Goal: Information Seeking & Learning: Check status

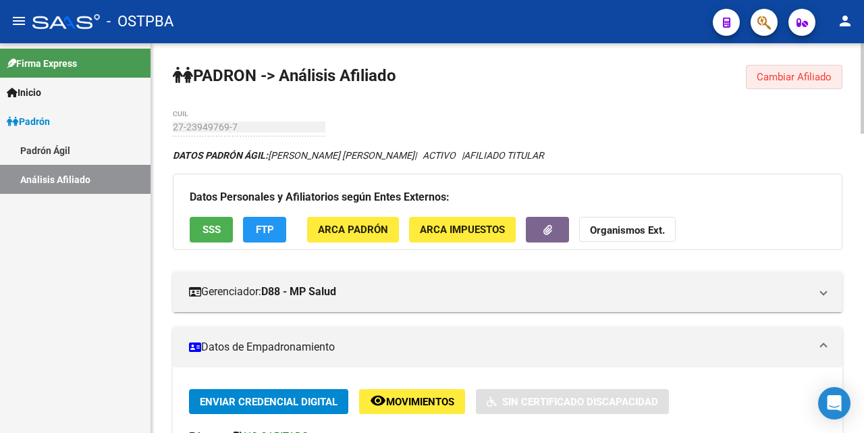
click at [780, 80] on span "Cambiar Afiliado" at bounding box center [794, 77] width 75 height 12
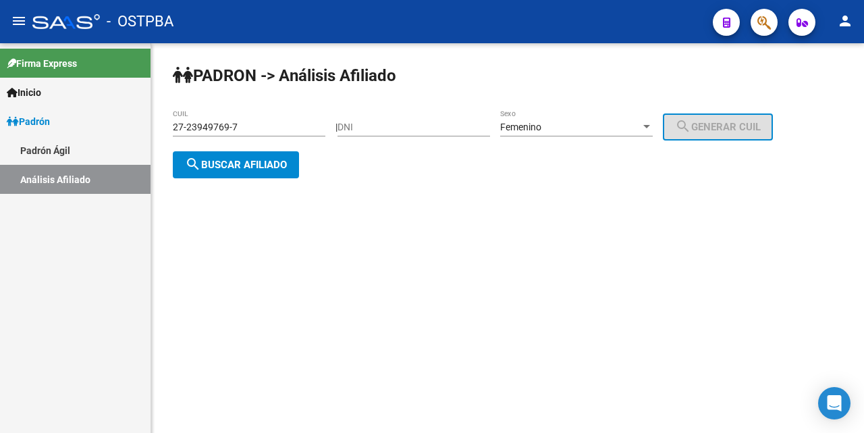
click at [304, 126] on input "27-23949769-7" at bounding box center [249, 127] width 153 height 11
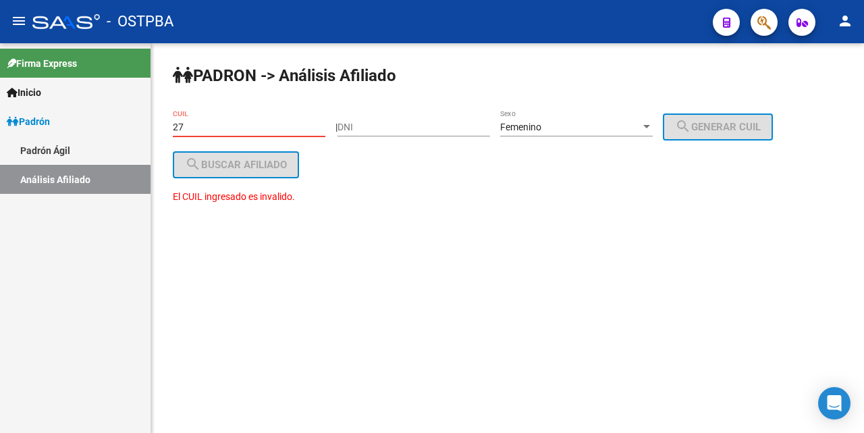
type input "2"
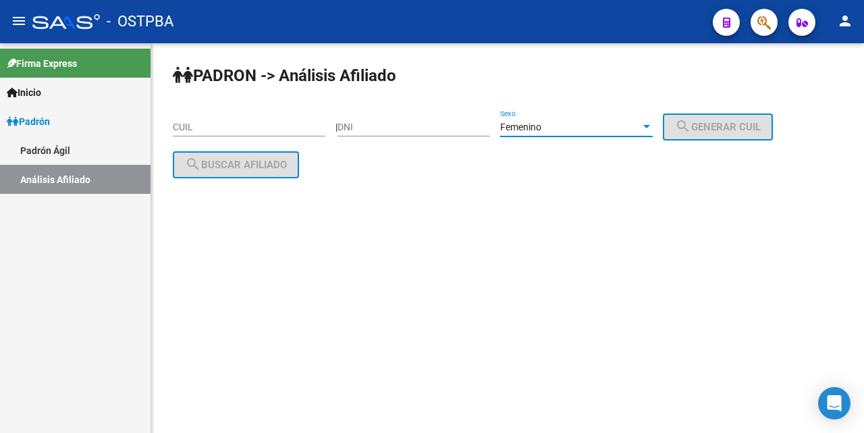
click at [650, 126] on div at bounding box center [646, 126] width 7 height 3
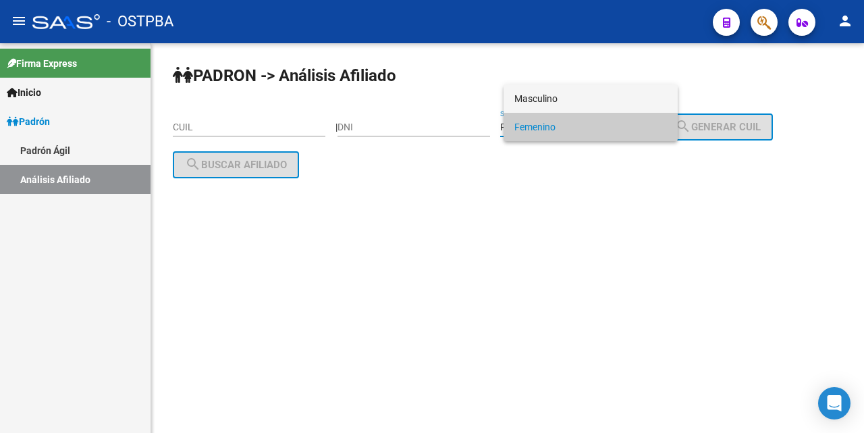
click at [599, 101] on span "Masculino" at bounding box center [590, 98] width 153 height 28
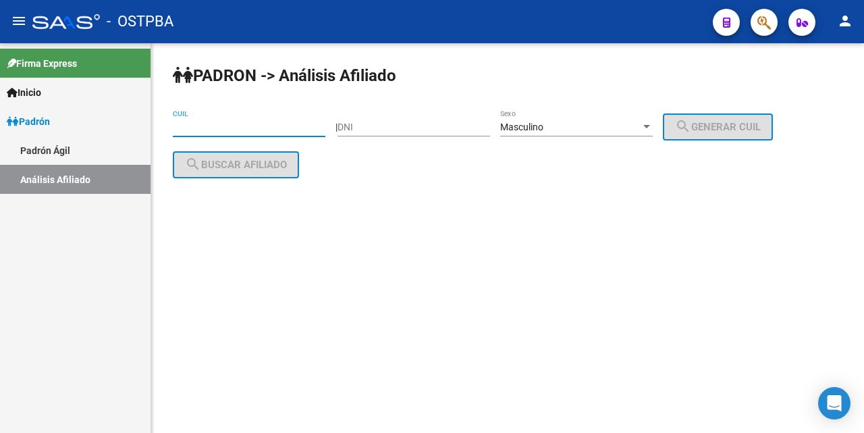
drag, startPoint x: 178, startPoint y: 126, endPoint x: 196, endPoint y: 126, distance: 17.6
click at [181, 126] on input "CUIL" at bounding box center [249, 127] width 153 height 11
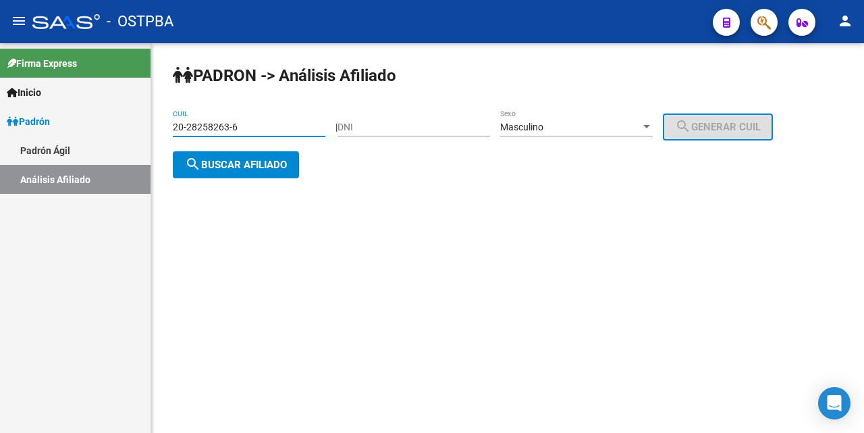
type input "20-28258263-6"
click at [232, 159] on span "search Buscar afiliado" at bounding box center [236, 165] width 102 height 12
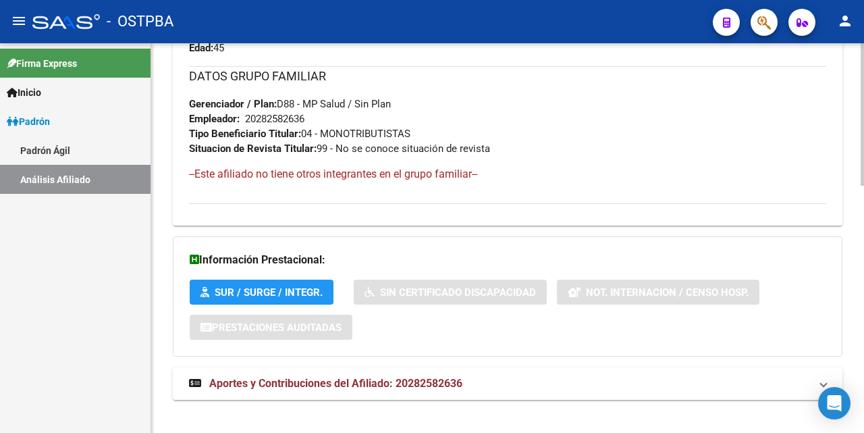
scroll to position [675, 0]
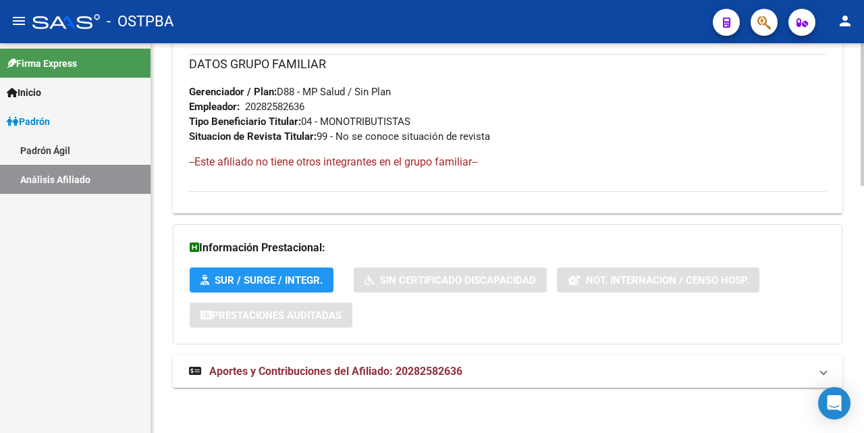
click at [307, 371] on span "Aportes y Contribuciones del Afiliado: 20282582636" at bounding box center [335, 371] width 253 height 13
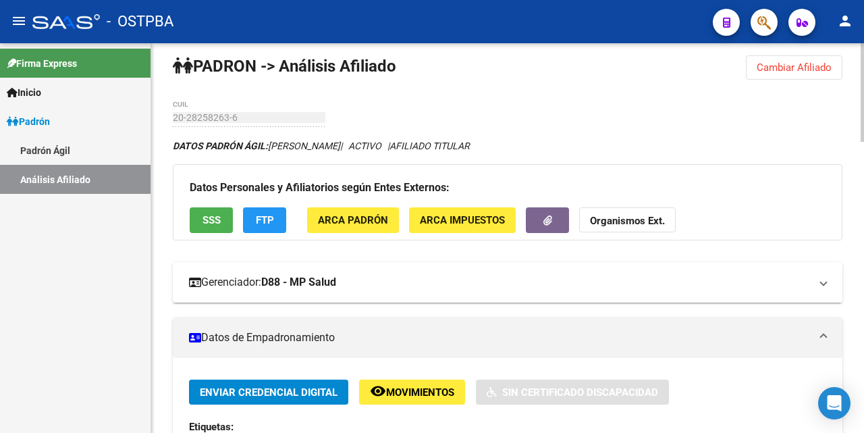
scroll to position [0, 0]
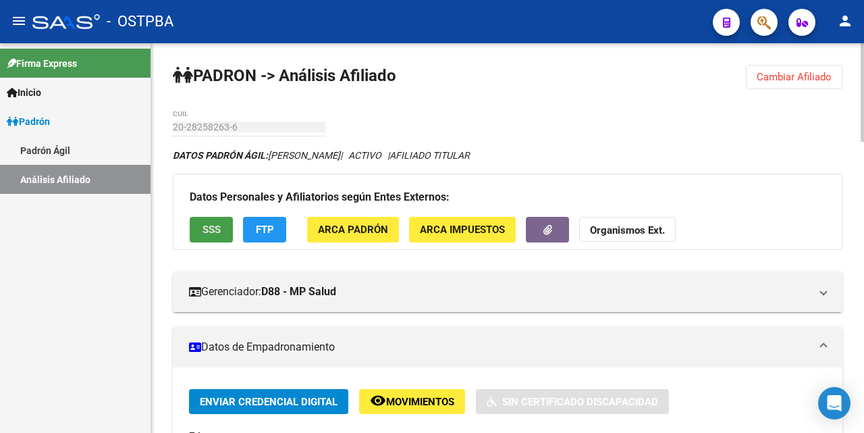
click at [211, 226] on span "SSS" at bounding box center [212, 230] width 18 height 12
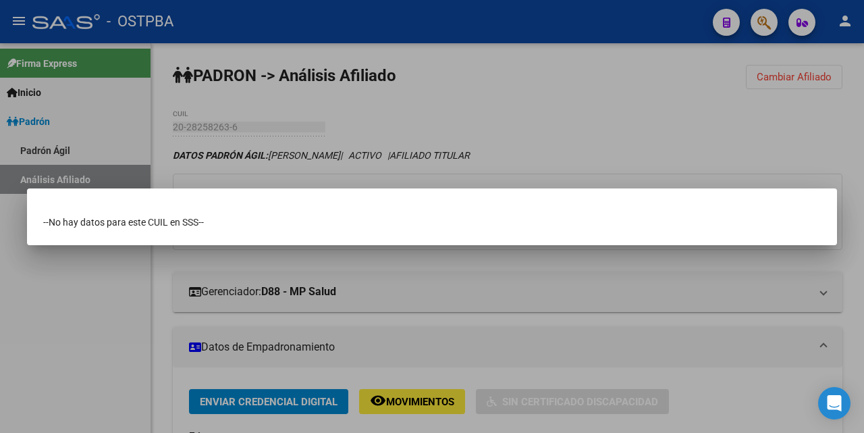
click at [628, 70] on div at bounding box center [432, 216] width 864 height 433
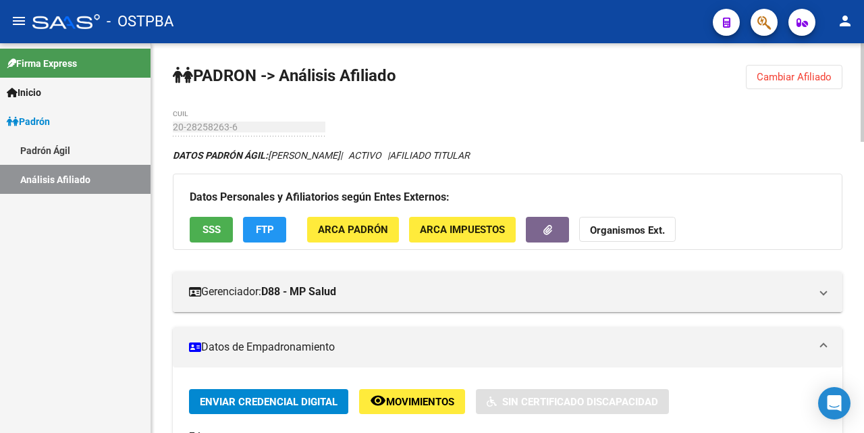
click at [261, 231] on span "FTP" at bounding box center [265, 230] width 18 height 12
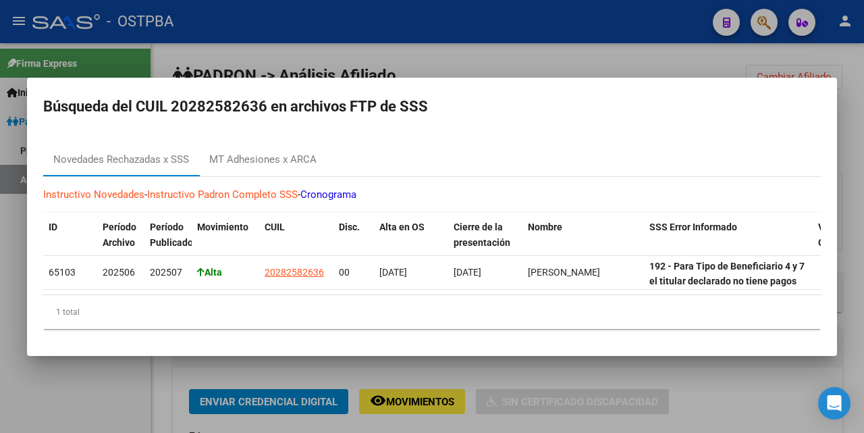
click at [539, 60] on div at bounding box center [432, 216] width 864 height 433
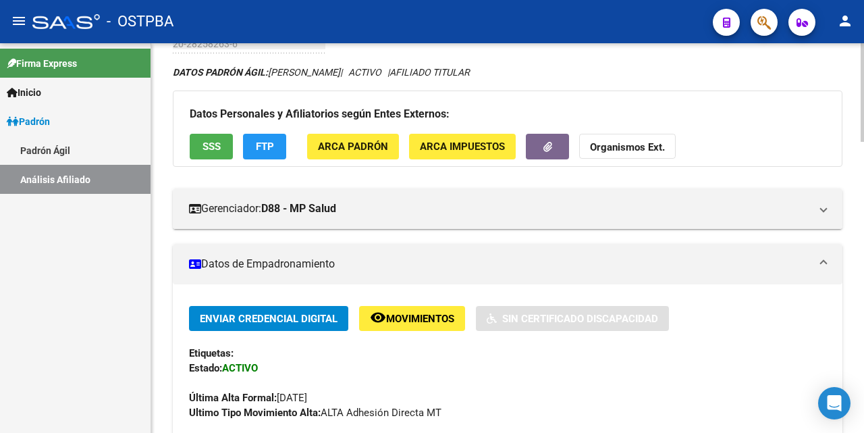
scroll to position [68, 0]
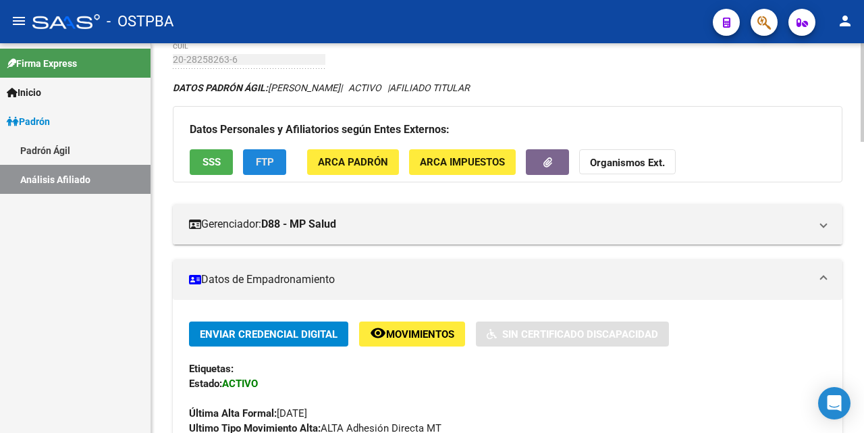
click at [269, 157] on span "FTP" at bounding box center [265, 163] width 18 height 12
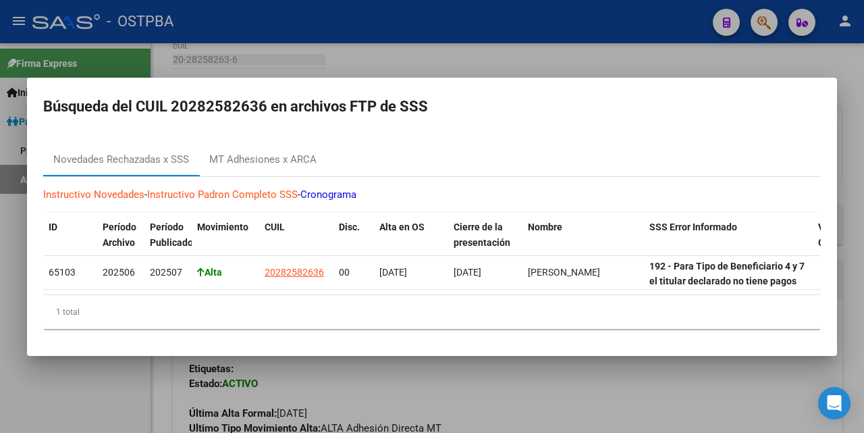
click at [408, 63] on div at bounding box center [432, 216] width 864 height 433
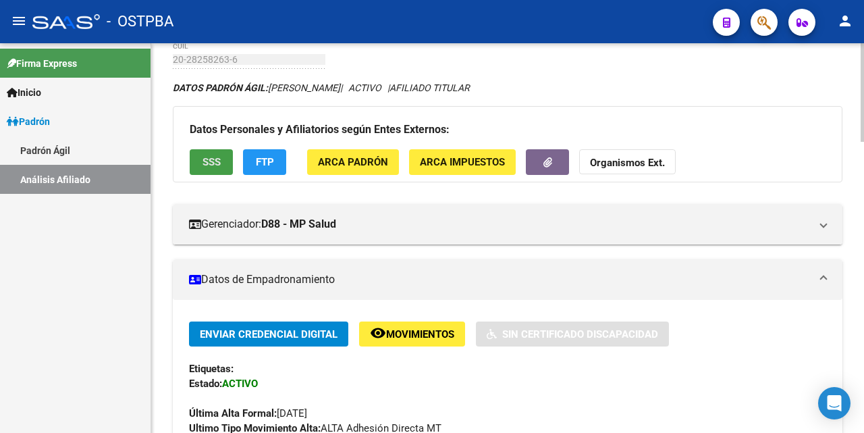
click at [209, 161] on span "SSS" at bounding box center [212, 163] width 18 height 12
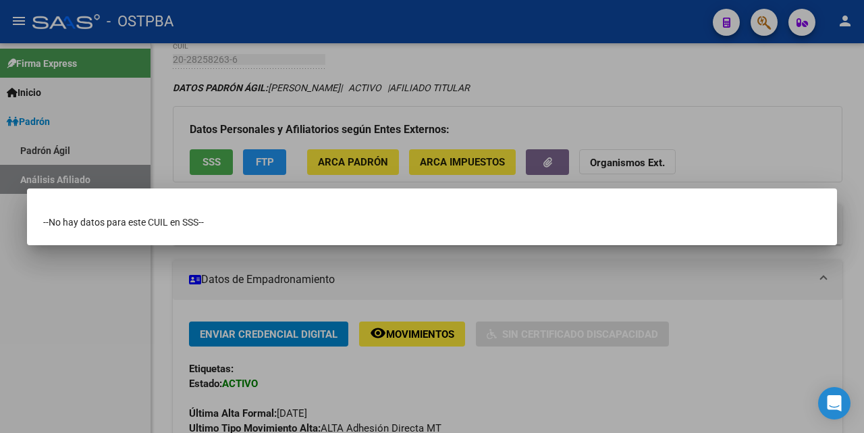
click at [402, 35] on div at bounding box center [432, 216] width 864 height 433
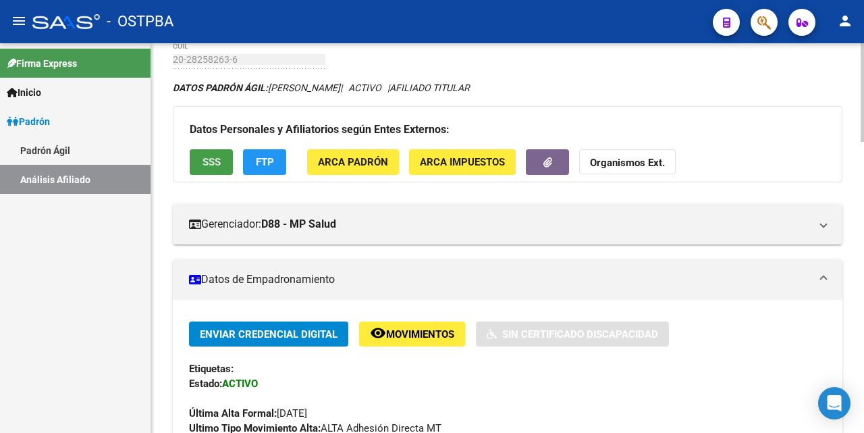
click at [217, 166] on span "SSS" at bounding box center [212, 163] width 18 height 12
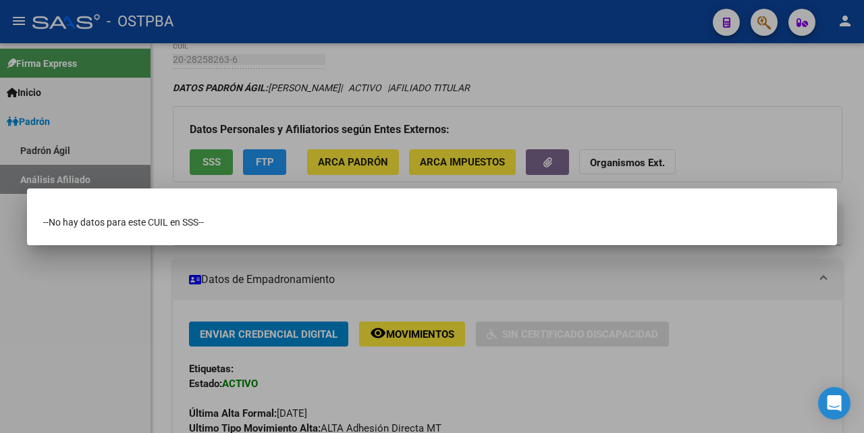
click at [439, 61] on div at bounding box center [432, 216] width 864 height 433
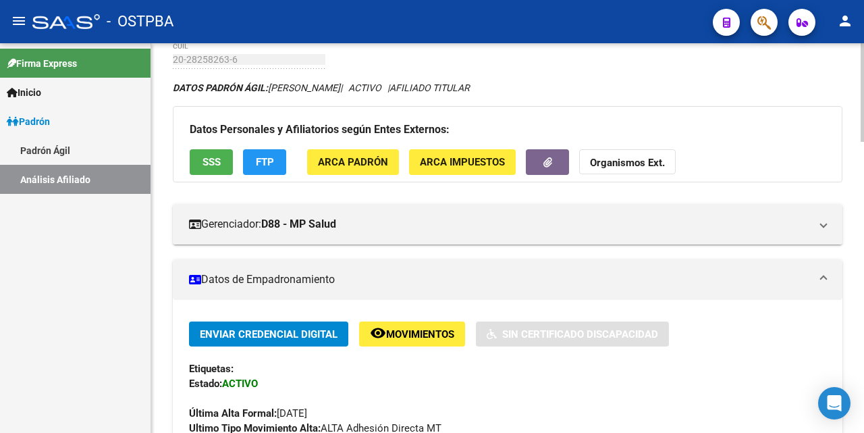
click at [261, 167] on span "FTP" at bounding box center [265, 163] width 18 height 12
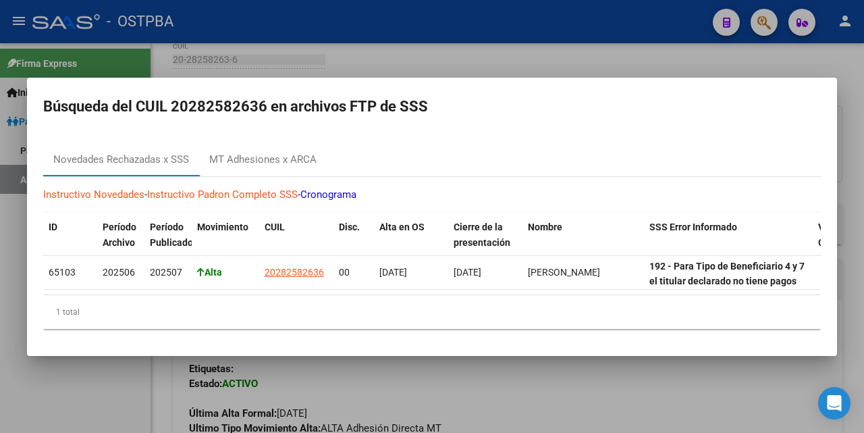
click at [570, 49] on div at bounding box center [432, 216] width 864 height 433
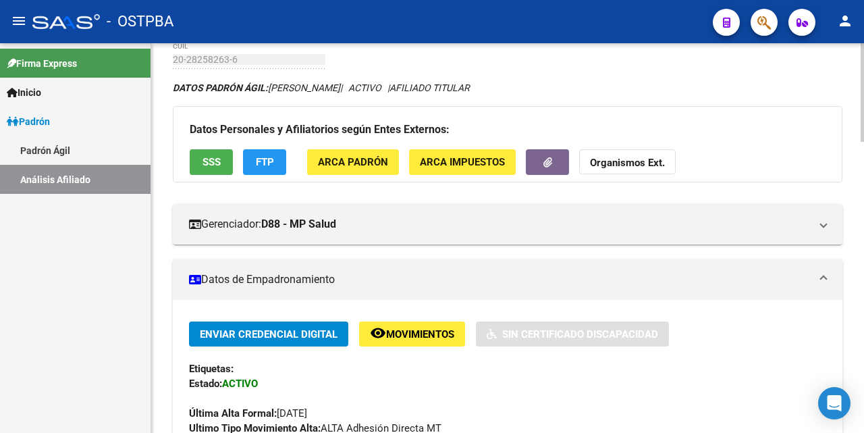
click at [208, 159] on span "SSS" at bounding box center [212, 163] width 18 height 12
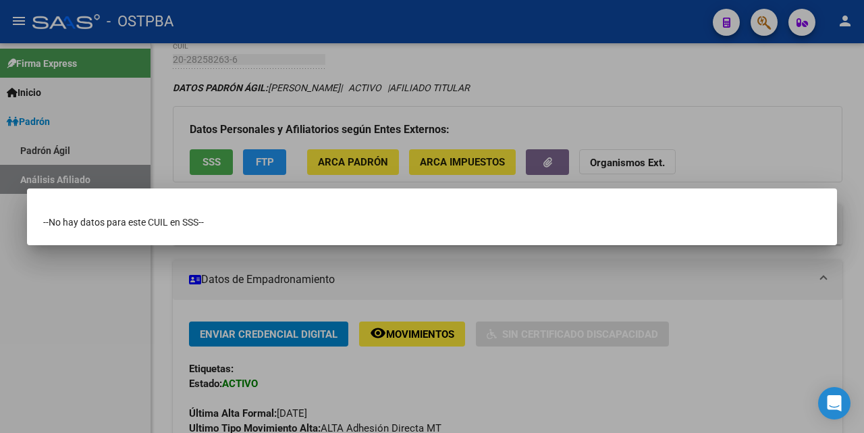
click at [403, 67] on div at bounding box center [432, 216] width 864 height 433
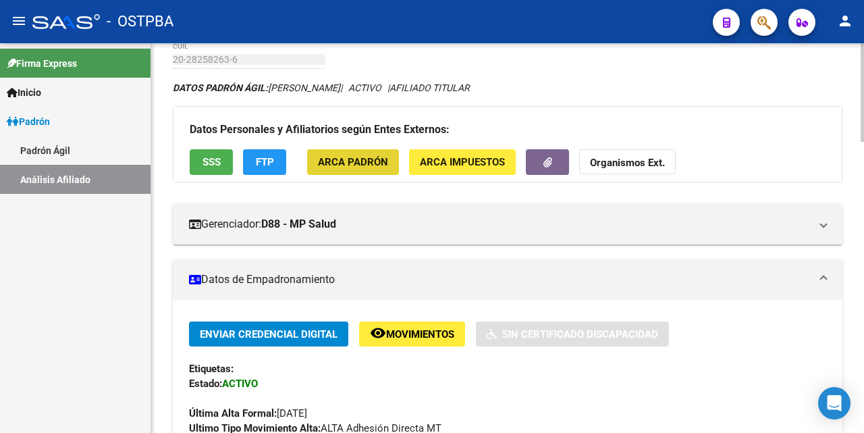
click at [341, 157] on span "ARCA Padrón" at bounding box center [353, 163] width 70 height 12
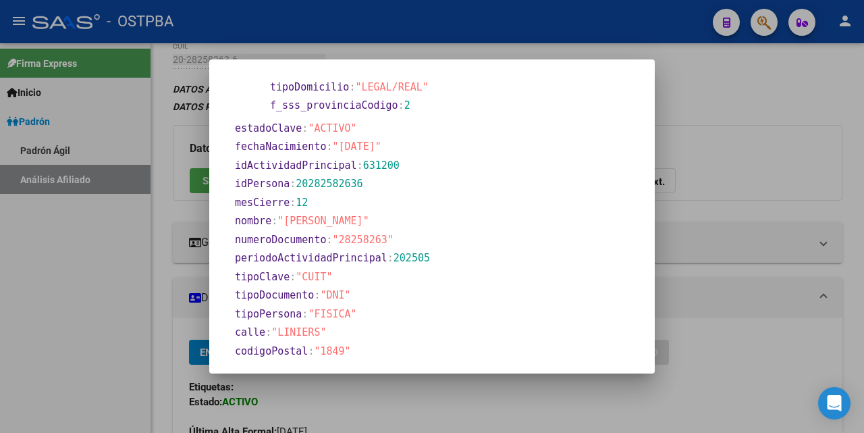
scroll to position [402, 0]
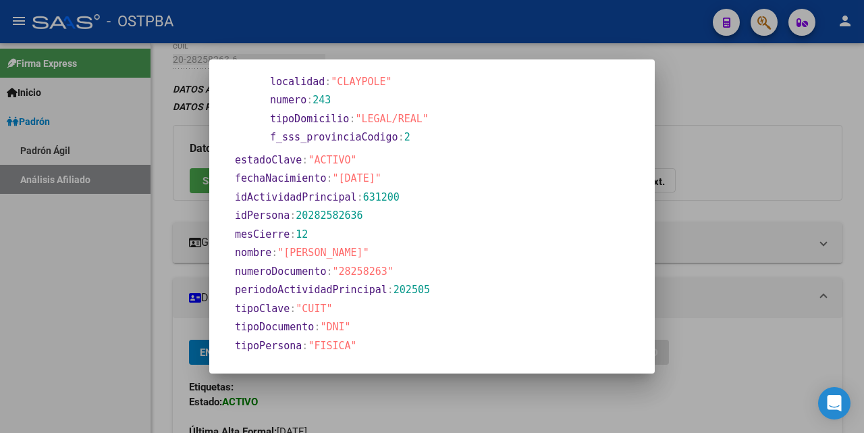
click at [464, 47] on div at bounding box center [432, 216] width 864 height 433
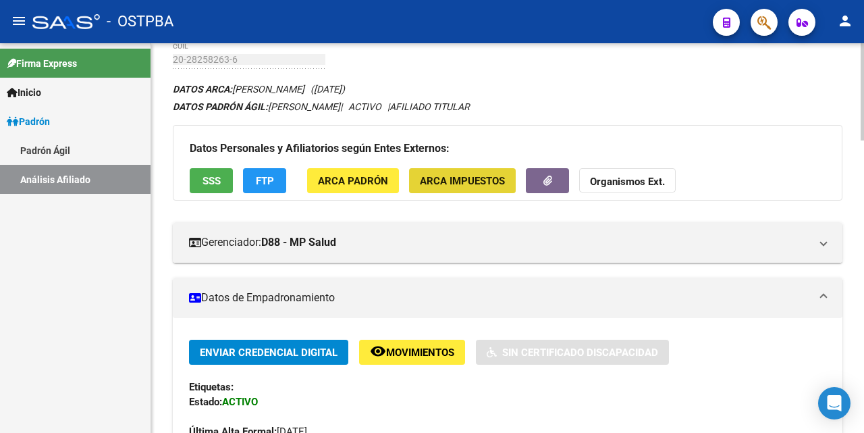
click at [429, 178] on span "ARCA Impuestos" at bounding box center [462, 181] width 85 height 12
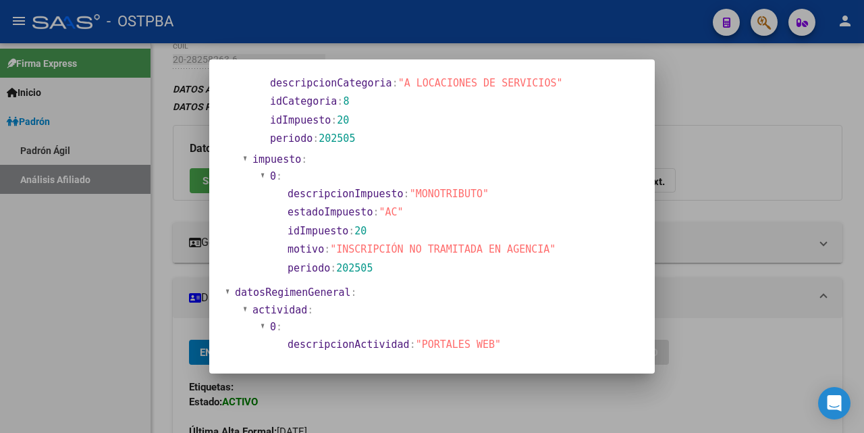
scroll to position [328, 0]
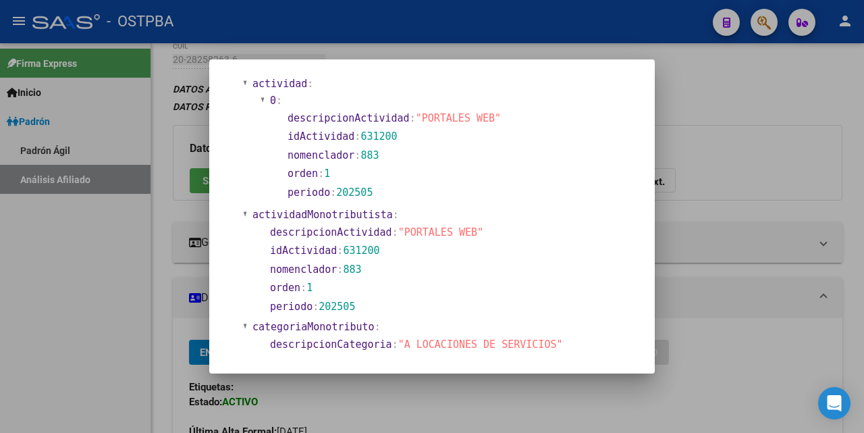
click at [445, 49] on div at bounding box center [432, 216] width 864 height 433
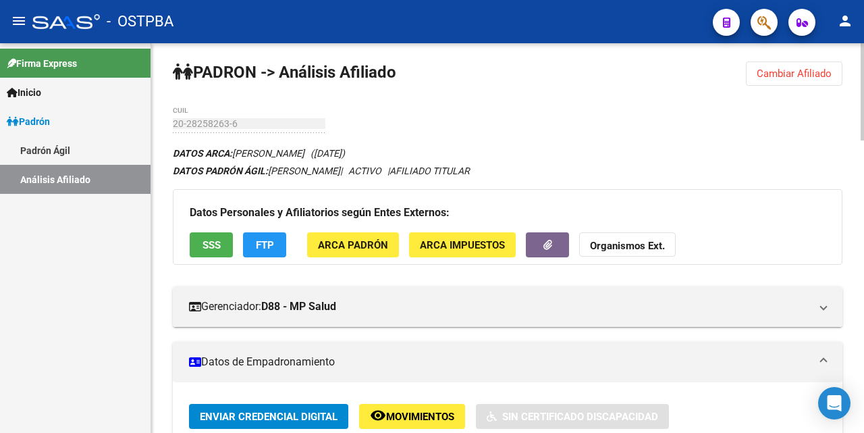
scroll to position [0, 0]
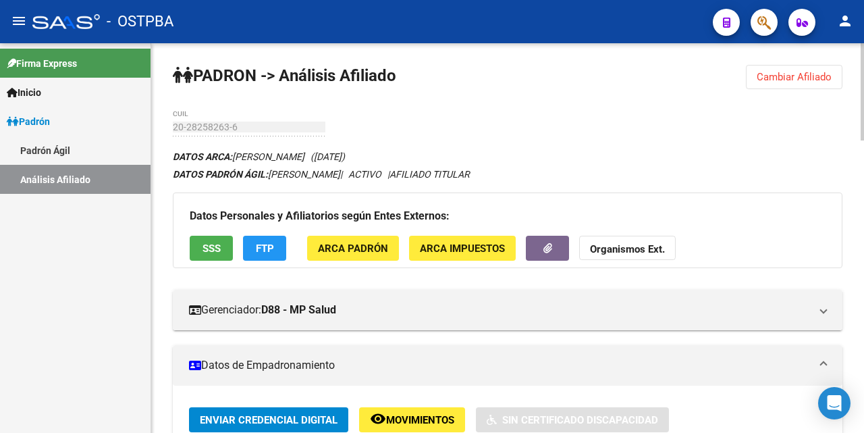
click at [205, 250] on span "SSS" at bounding box center [212, 248] width 18 height 12
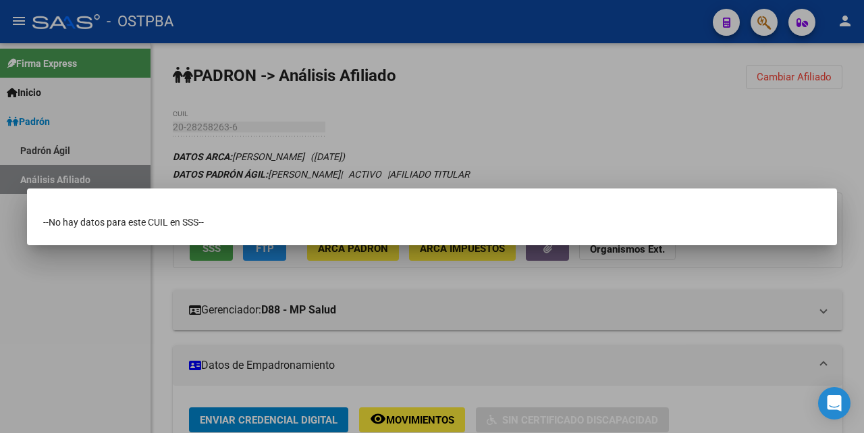
click at [497, 75] on div at bounding box center [432, 216] width 864 height 433
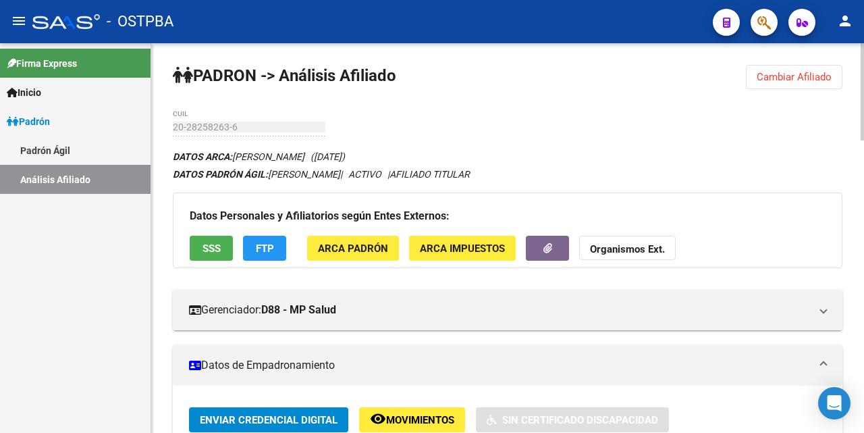
click at [271, 248] on span "FTP" at bounding box center [265, 248] width 18 height 12
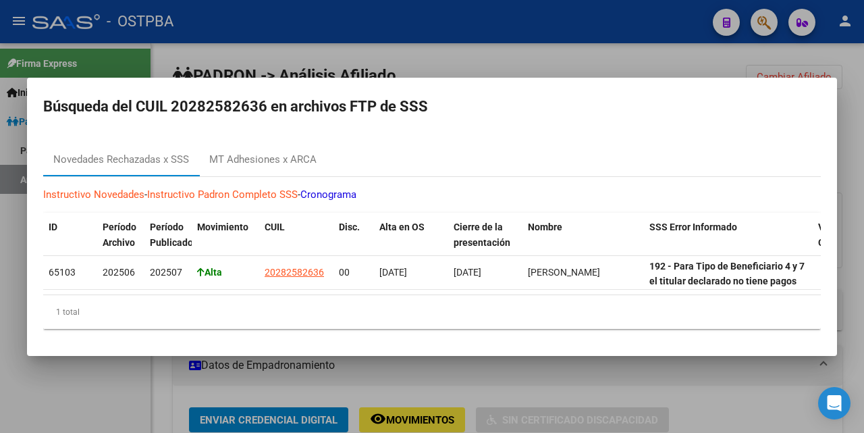
click at [533, 64] on div at bounding box center [432, 216] width 864 height 433
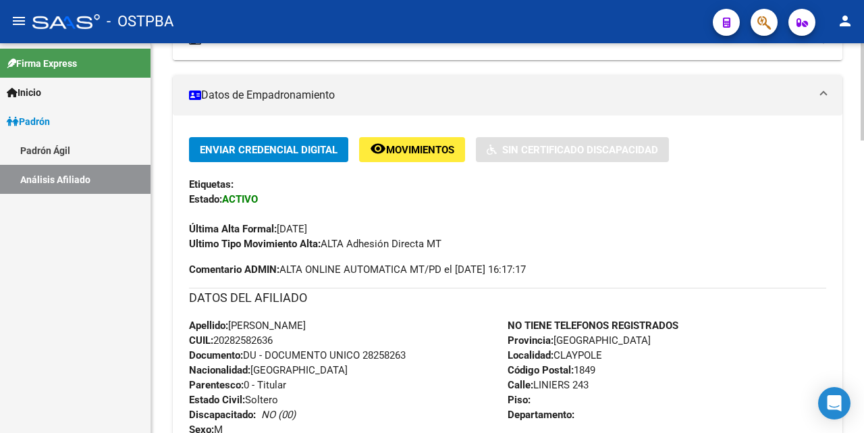
scroll to position [68, 0]
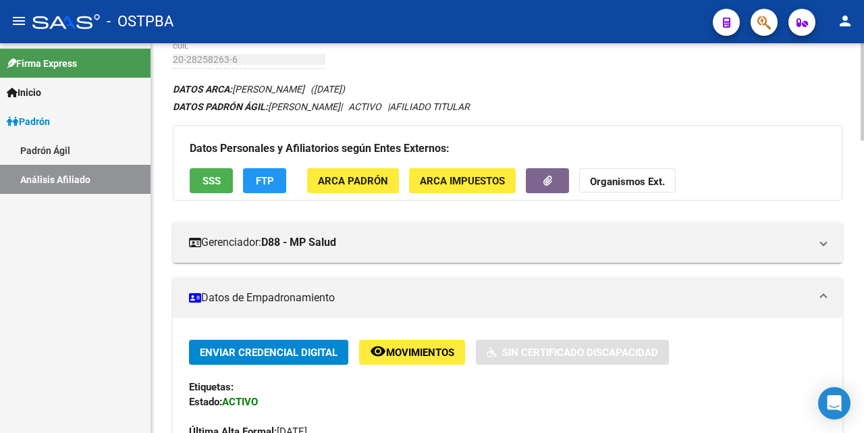
click at [217, 170] on button "SSS" at bounding box center [211, 180] width 43 height 25
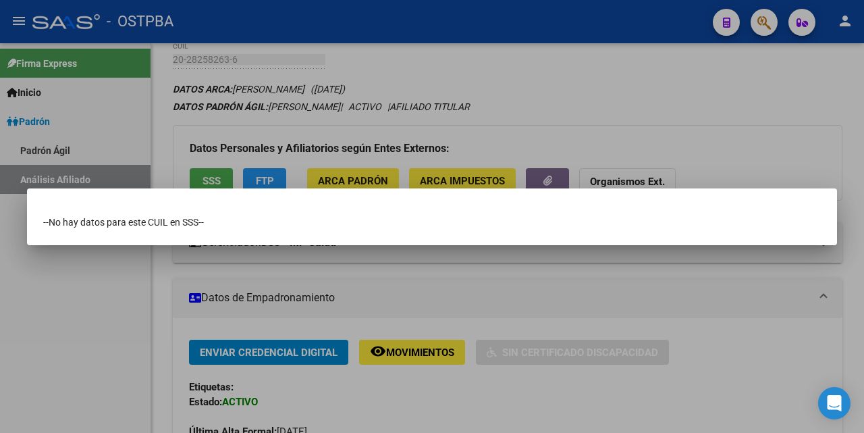
click at [541, 65] on div at bounding box center [432, 216] width 864 height 433
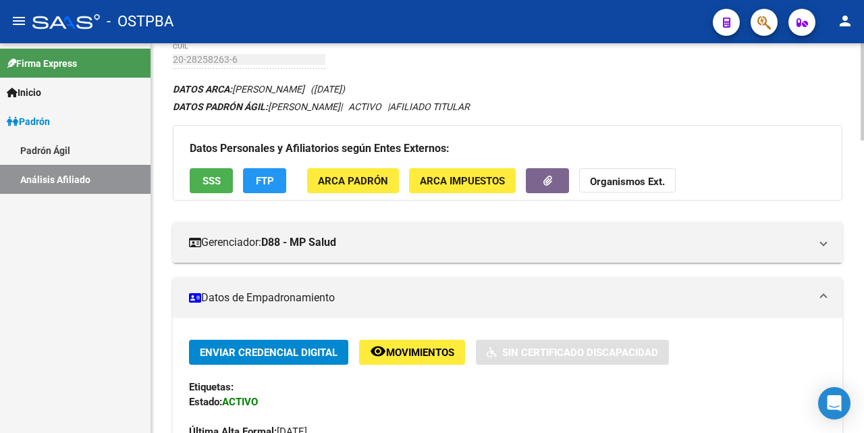
click at [272, 179] on span "FTP" at bounding box center [265, 181] width 18 height 12
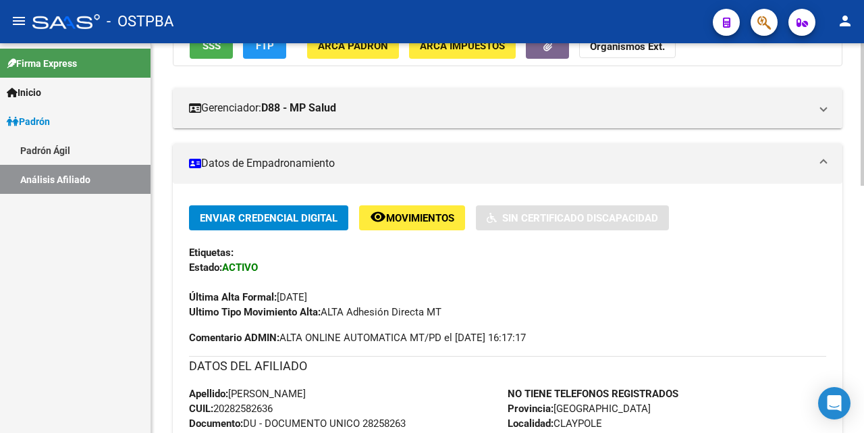
scroll to position [135, 0]
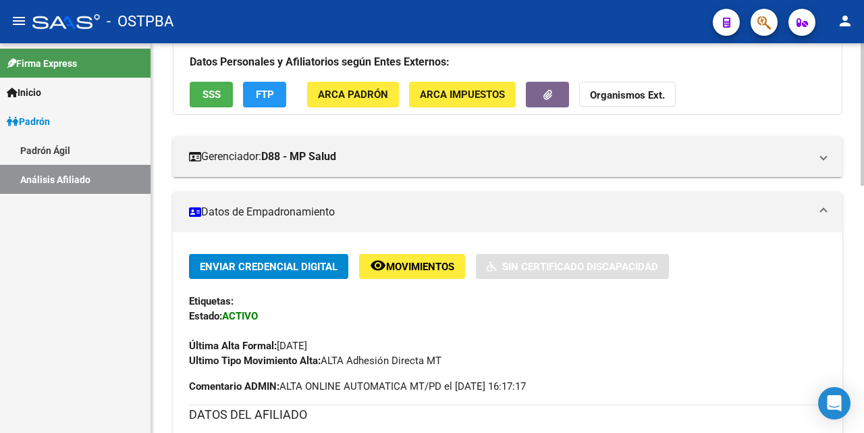
click at [209, 100] on span "SSS" at bounding box center [212, 95] width 18 height 12
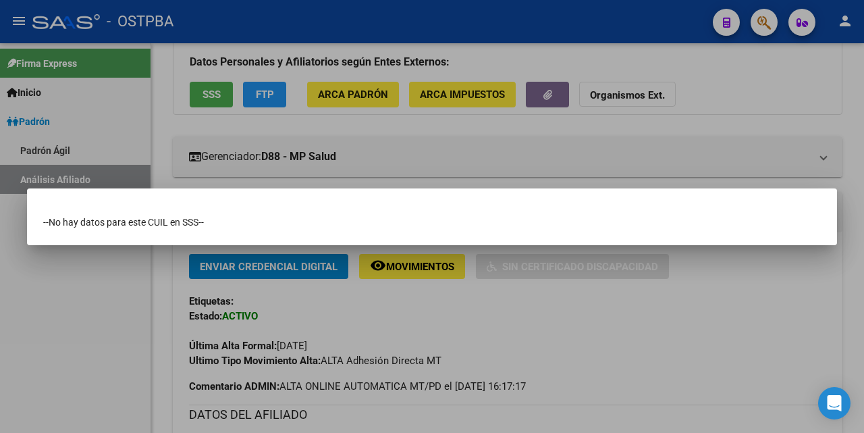
click at [523, 18] on div at bounding box center [432, 216] width 864 height 433
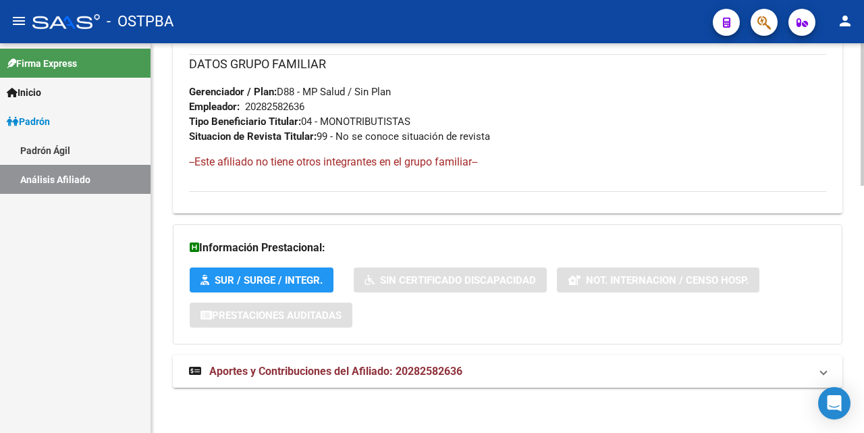
scroll to position [677, 0]
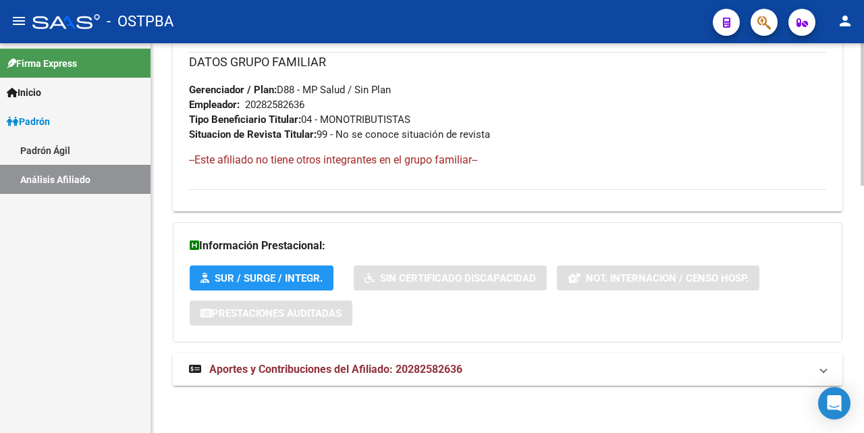
drag, startPoint x: 411, startPoint y: 366, endPoint x: 404, endPoint y: 355, distance: 12.7
click at [409, 361] on mat-expansion-panel-header "Aportes y Contribuciones del Afiliado: 20282582636" at bounding box center [508, 369] width 670 height 32
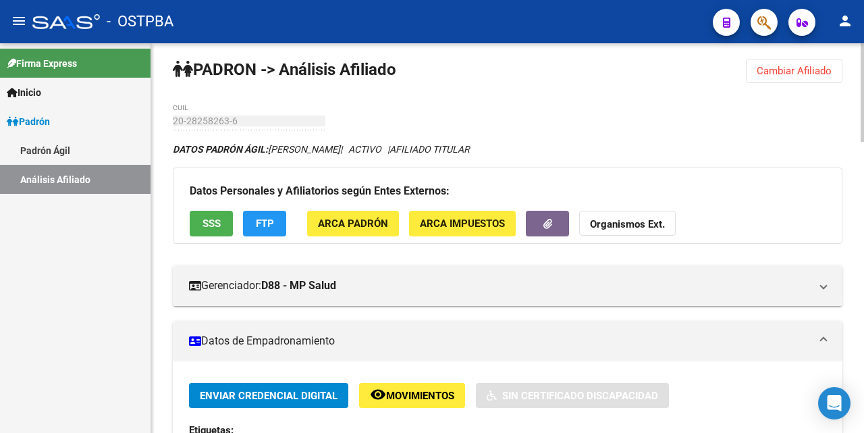
scroll to position [0, 0]
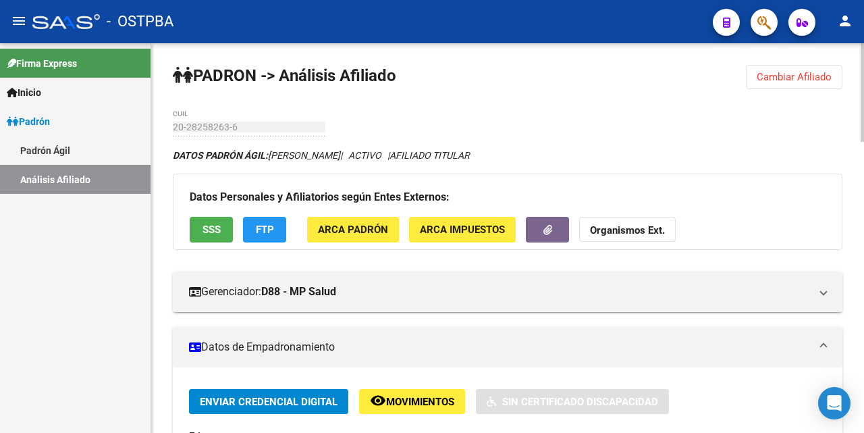
drag, startPoint x: 204, startPoint y: 231, endPoint x: 211, endPoint y: 235, distance: 8.5
click at [211, 235] on span "SSS" at bounding box center [212, 230] width 18 height 12
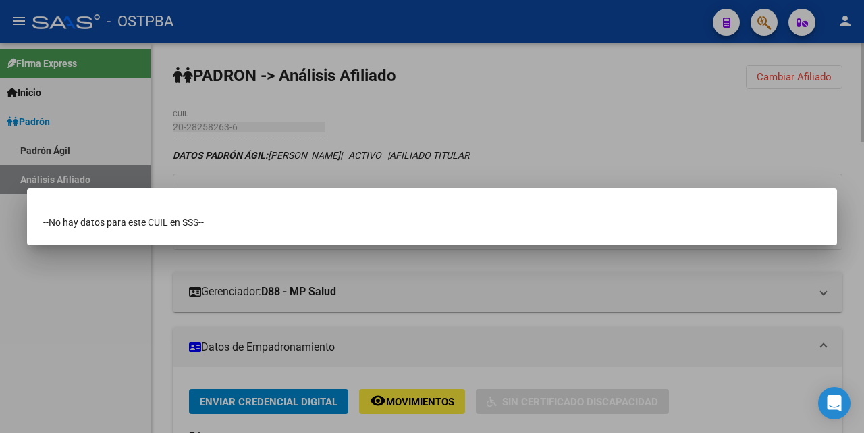
drag, startPoint x: 439, startPoint y: 115, endPoint x: 431, endPoint y: 112, distance: 7.9
click at [441, 115] on div at bounding box center [432, 216] width 864 height 433
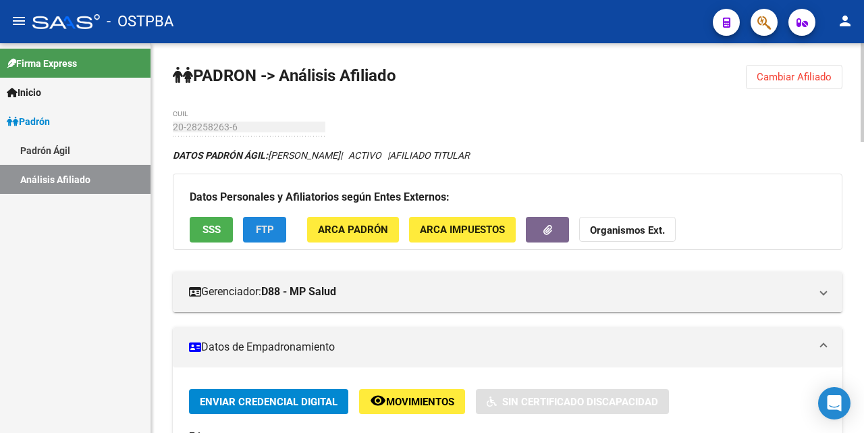
click at [264, 230] on span "FTP" at bounding box center [265, 230] width 18 height 12
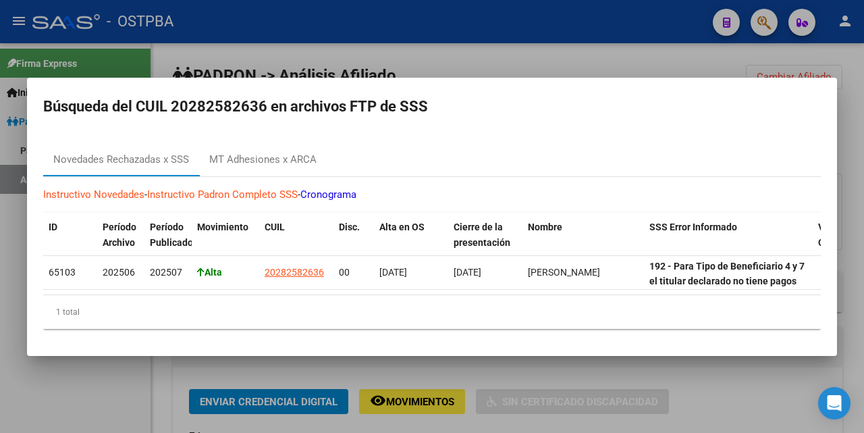
click at [541, 61] on div at bounding box center [432, 216] width 864 height 433
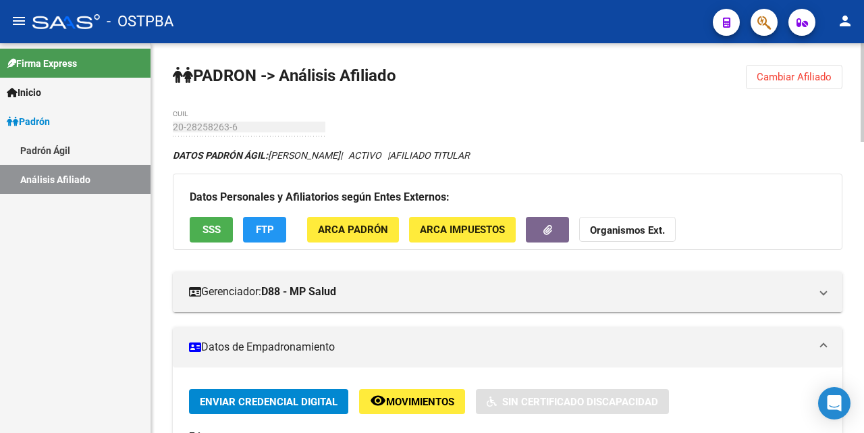
click at [822, 77] on span "Cambiar Afiliado" at bounding box center [794, 77] width 75 height 12
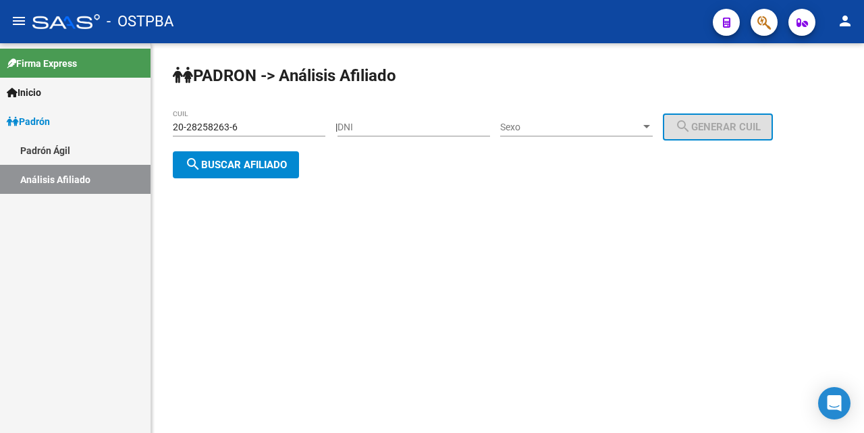
click at [287, 125] on input "20-28258263-6" at bounding box center [249, 127] width 153 height 11
click at [650, 125] on div at bounding box center [646, 126] width 7 height 3
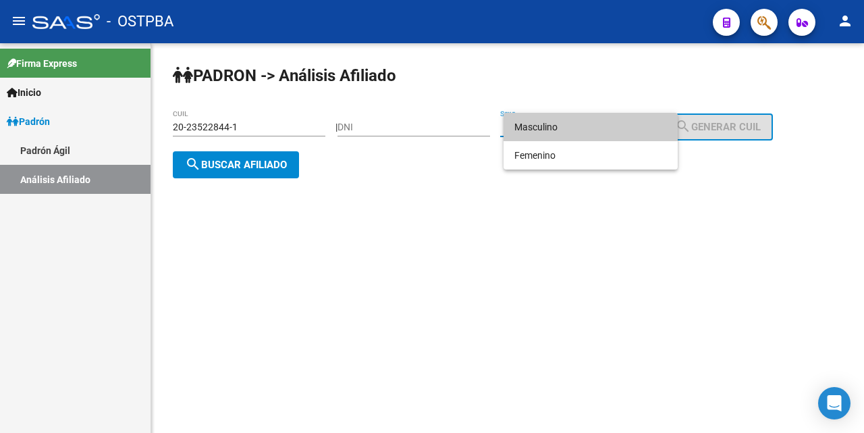
click at [597, 122] on span "Masculino" at bounding box center [590, 127] width 153 height 28
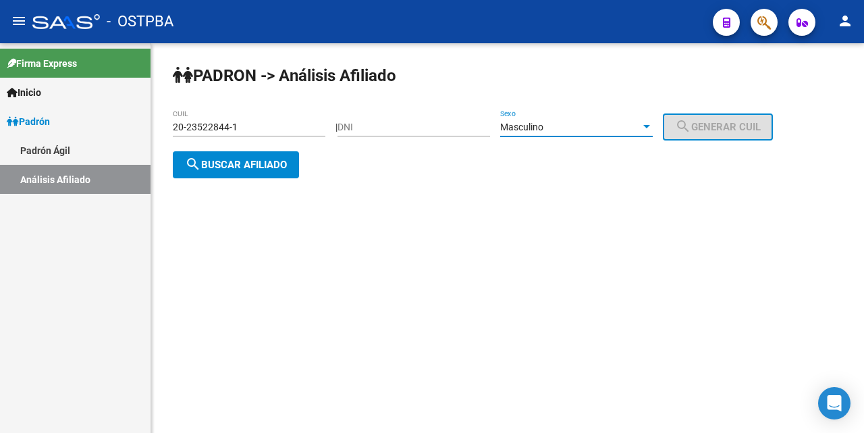
click at [271, 162] on span "search Buscar afiliado" at bounding box center [236, 165] width 102 height 12
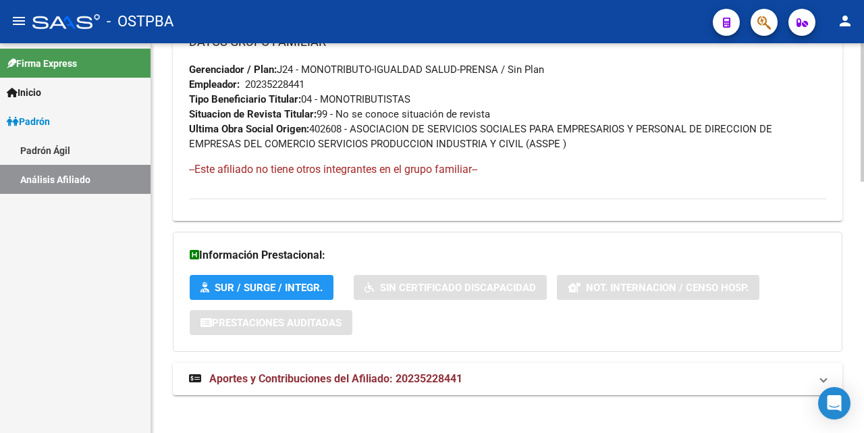
scroll to position [707, 0]
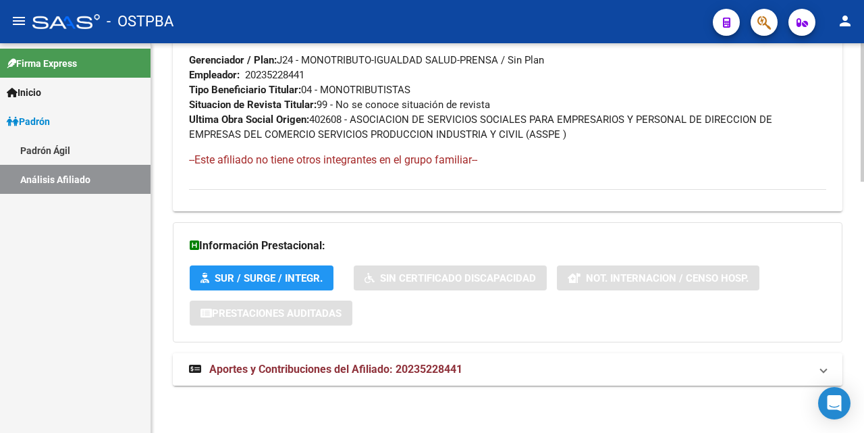
click at [356, 363] on span "Aportes y Contribuciones del Afiliado: 20235228441" at bounding box center [335, 369] width 253 height 13
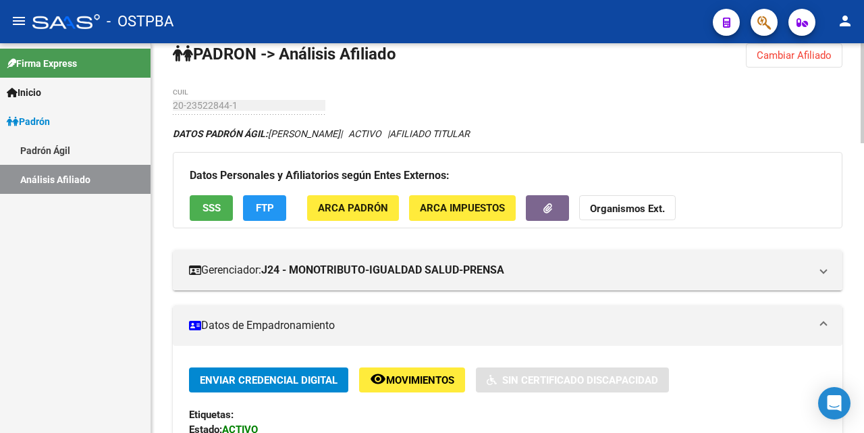
scroll to position [0, 0]
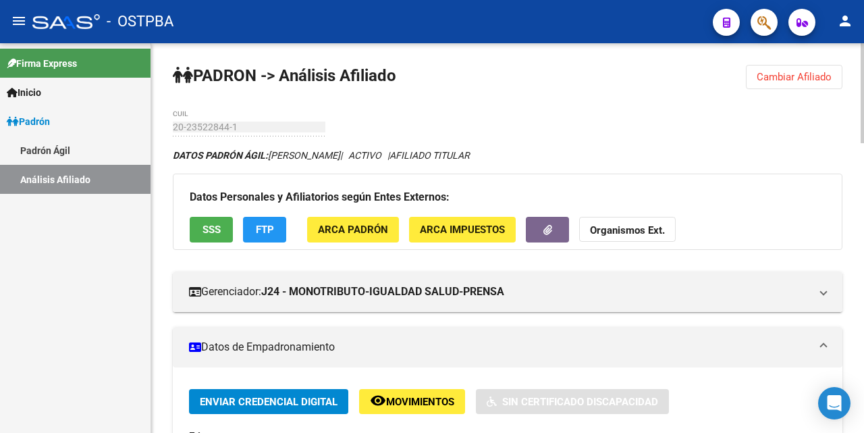
click at [770, 76] on span "Cambiar Afiliado" at bounding box center [794, 77] width 75 height 12
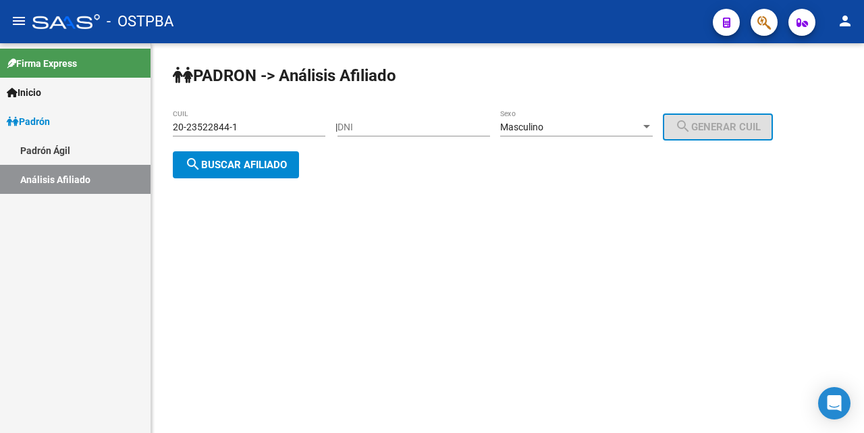
click at [319, 130] on input "20-23522844-1" at bounding box center [249, 127] width 153 height 11
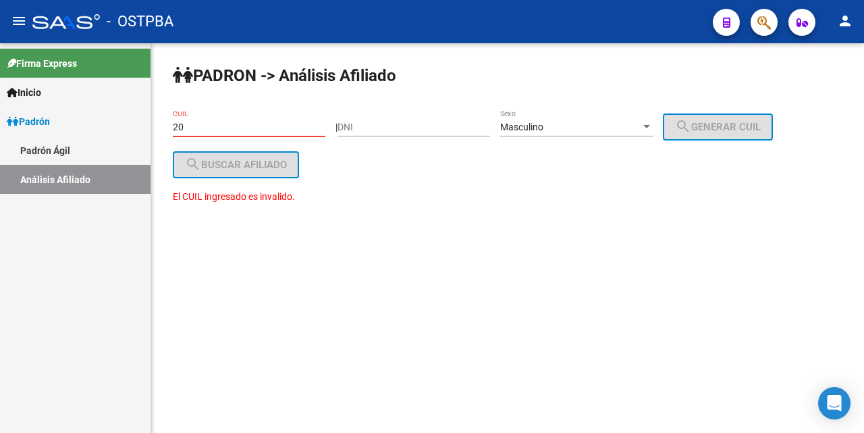
type input "2"
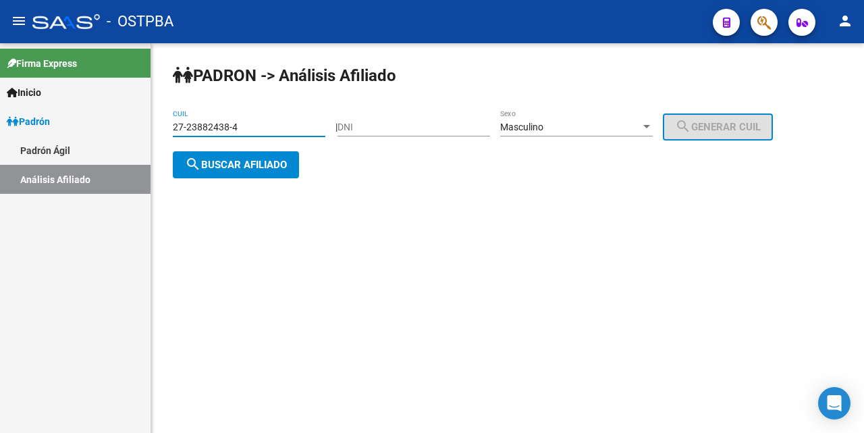
type input "27-23882438-4"
click at [653, 124] on div at bounding box center [647, 127] width 12 height 11
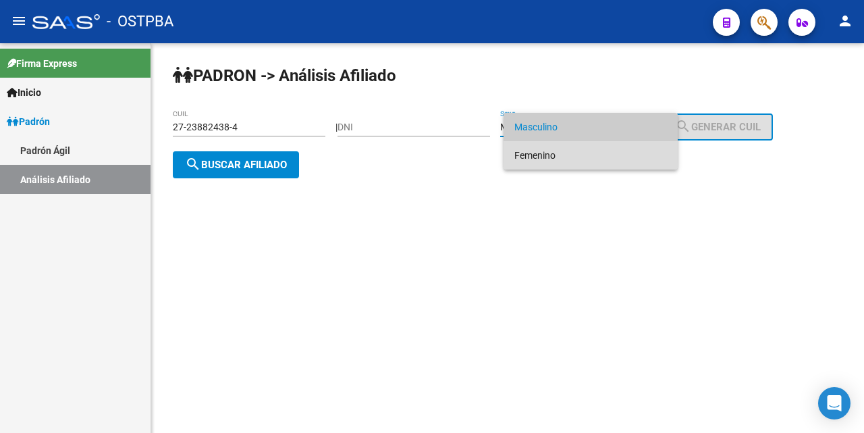
drag, startPoint x: 564, startPoint y: 155, endPoint x: 526, endPoint y: 157, distance: 37.9
click at [563, 155] on span "Femenino" at bounding box center [590, 155] width 153 height 28
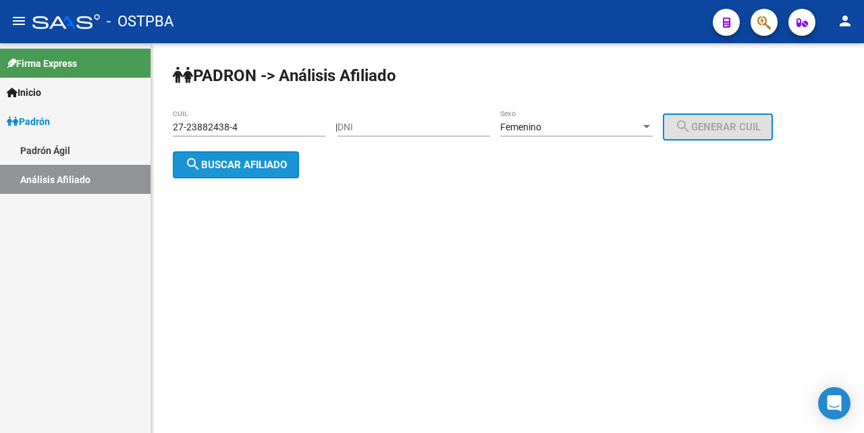
click at [234, 159] on span "search Buscar afiliado" at bounding box center [236, 165] width 102 height 12
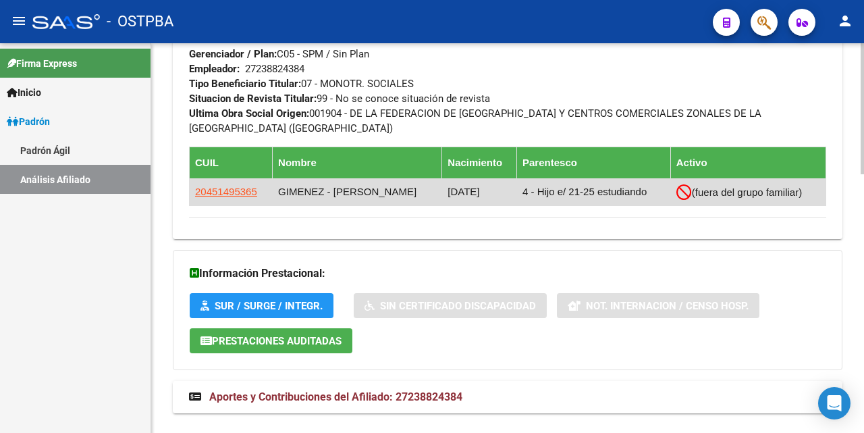
scroll to position [770, 0]
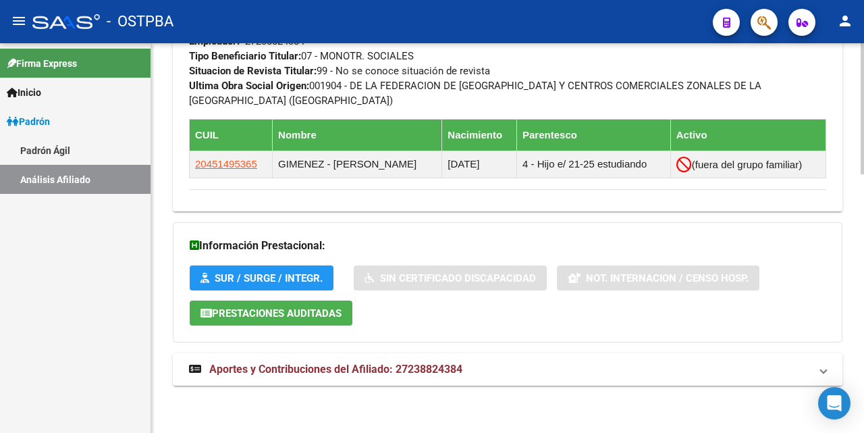
click at [348, 365] on span "Aportes y Contribuciones del Afiliado: 27238824384" at bounding box center [335, 369] width 253 height 13
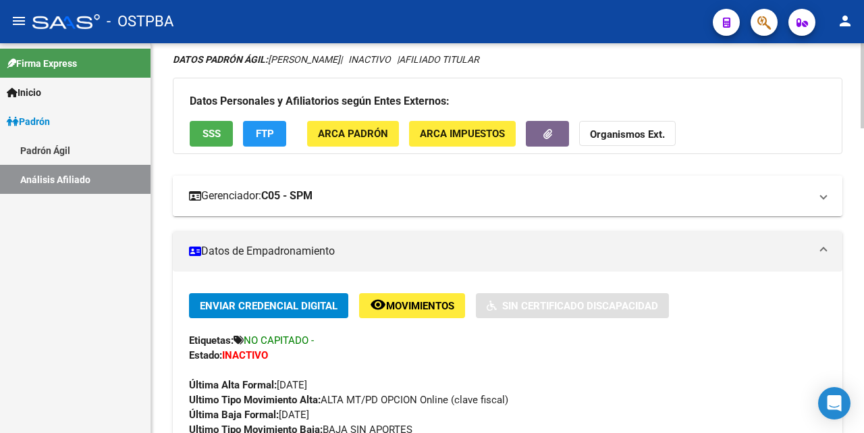
scroll to position [95, 0]
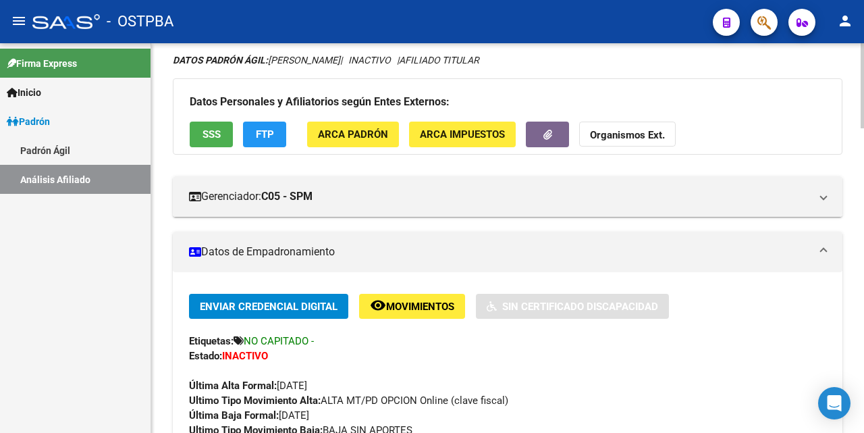
click at [203, 142] on button "SSS" at bounding box center [211, 134] width 43 height 25
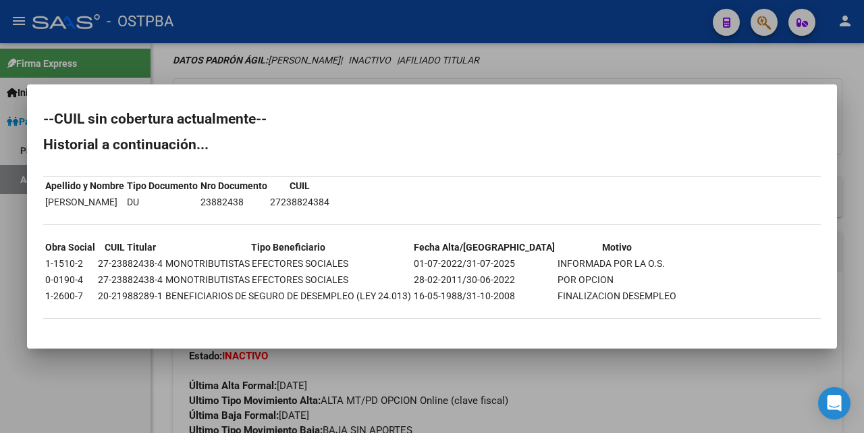
click at [575, 56] on div at bounding box center [432, 216] width 864 height 433
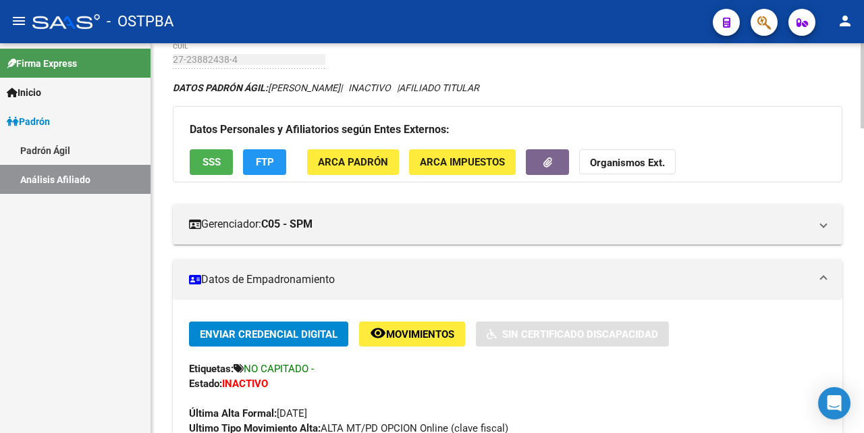
scroll to position [0, 0]
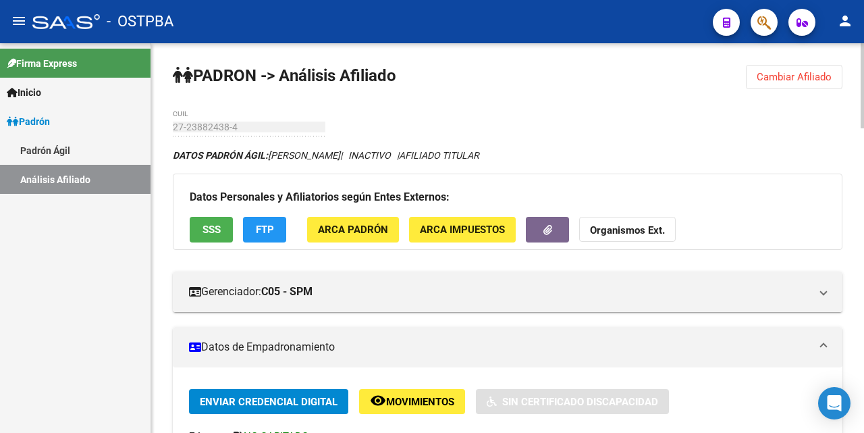
click at [222, 225] on button "SSS" at bounding box center [211, 229] width 43 height 25
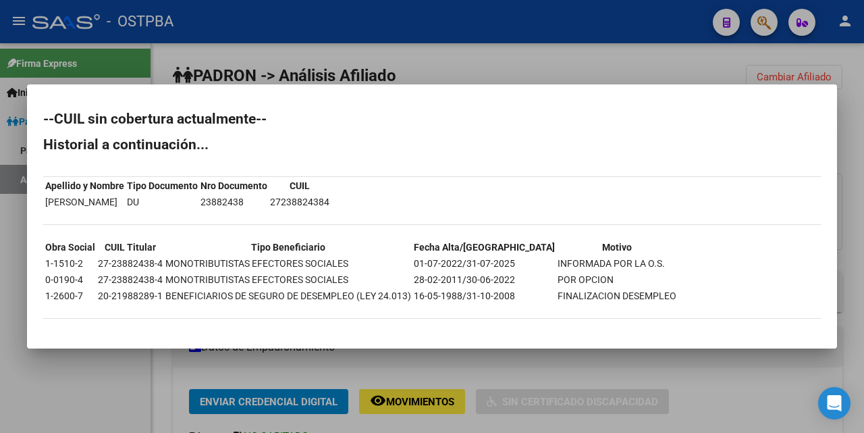
click at [514, 70] on div at bounding box center [432, 216] width 864 height 433
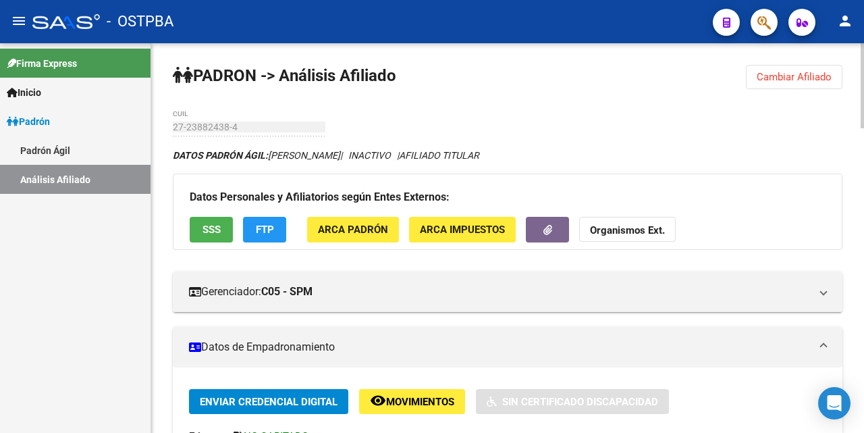
click at [269, 232] on span "FTP" at bounding box center [265, 230] width 18 height 12
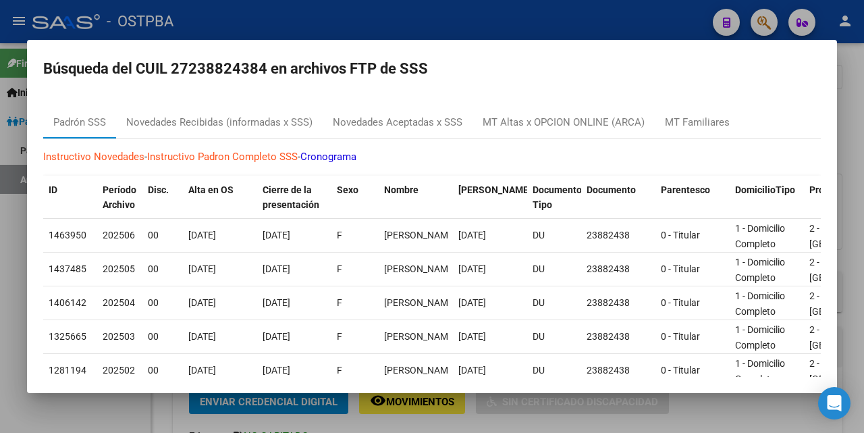
click at [502, 36] on div at bounding box center [432, 216] width 864 height 433
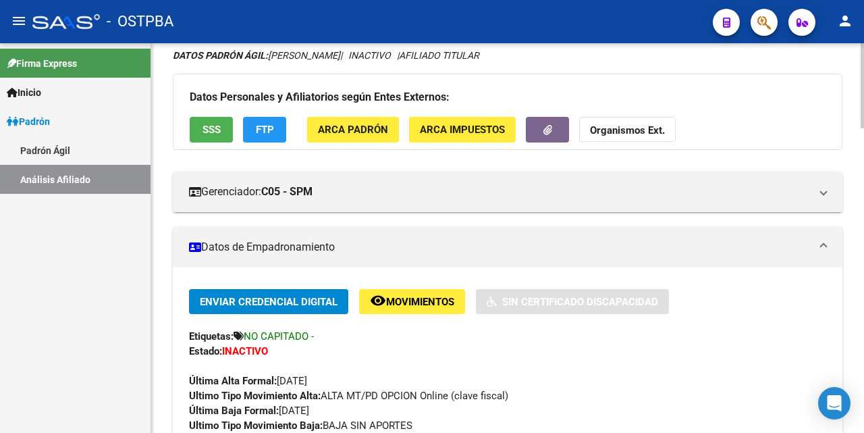
scroll to position [135, 0]
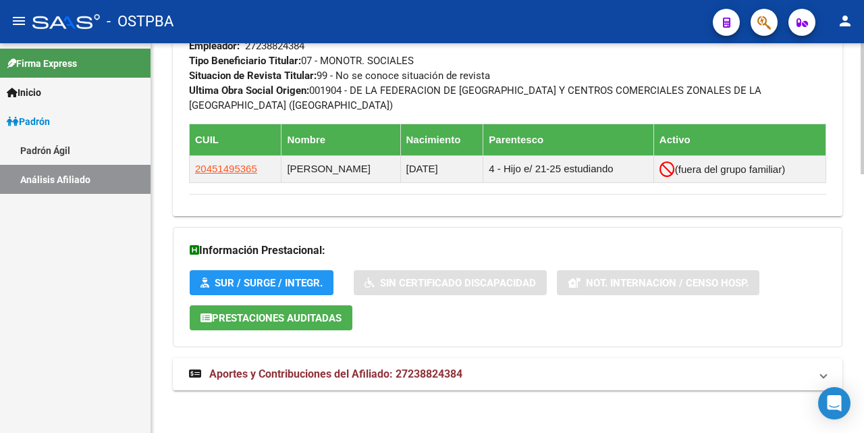
scroll to position [770, 0]
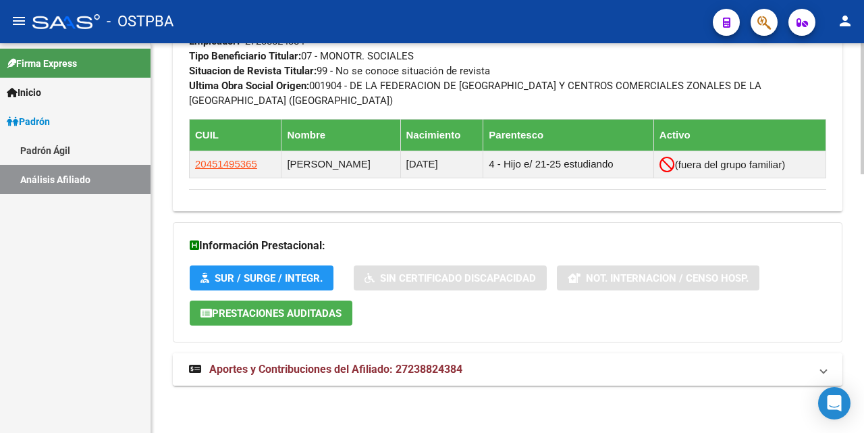
click at [384, 368] on span "Aportes y Contribuciones del Afiliado: 27238824384" at bounding box center [335, 369] width 253 height 13
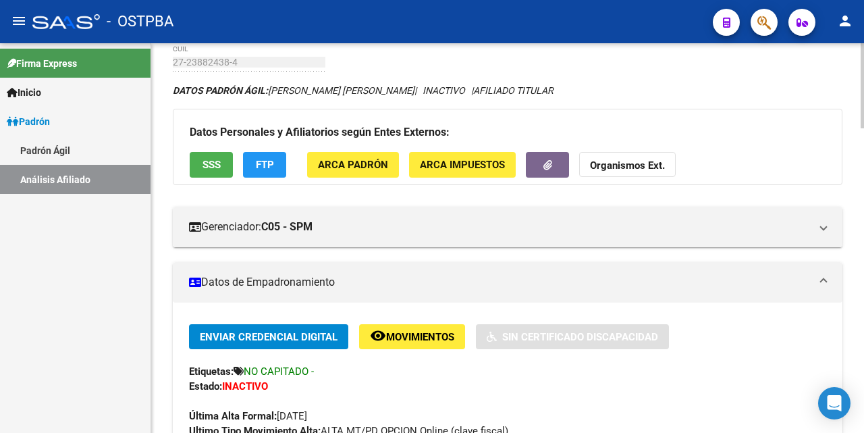
scroll to position [0, 0]
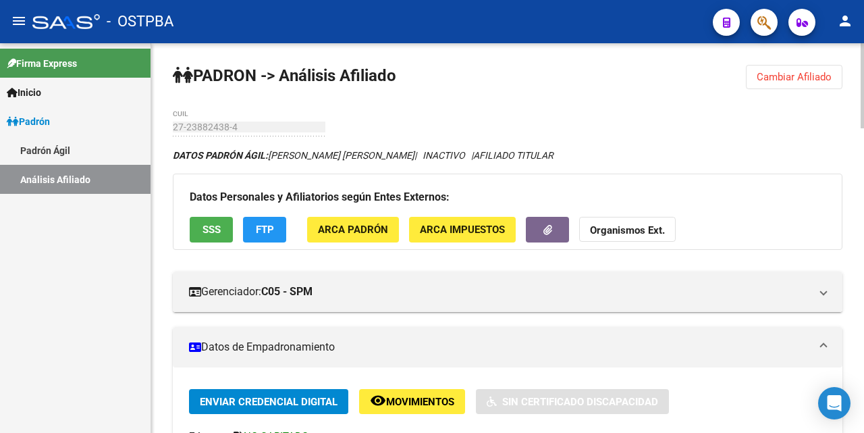
click at [770, 78] on span "Cambiar Afiliado" at bounding box center [794, 77] width 75 height 12
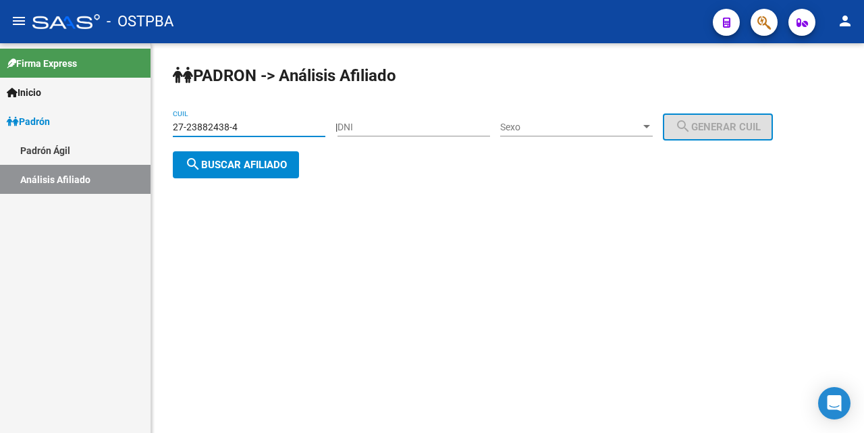
drag, startPoint x: 299, startPoint y: 130, endPoint x: 318, endPoint y: 130, distance: 18.9
click at [298, 130] on input "27-23882438-4" at bounding box center [249, 127] width 153 height 11
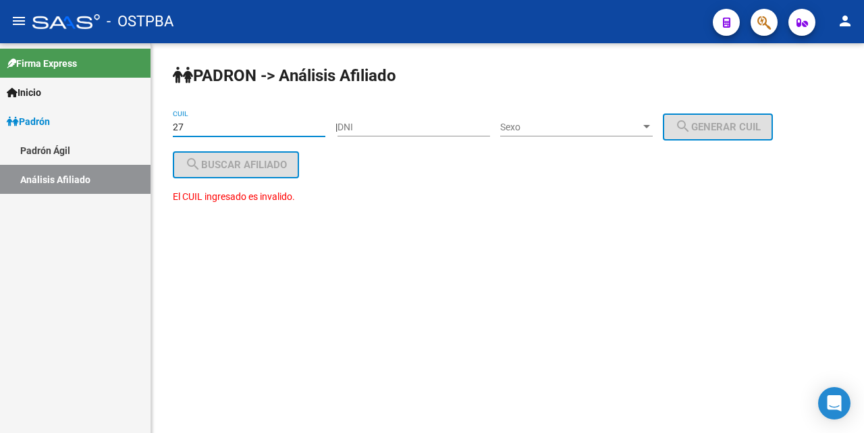
type input "2"
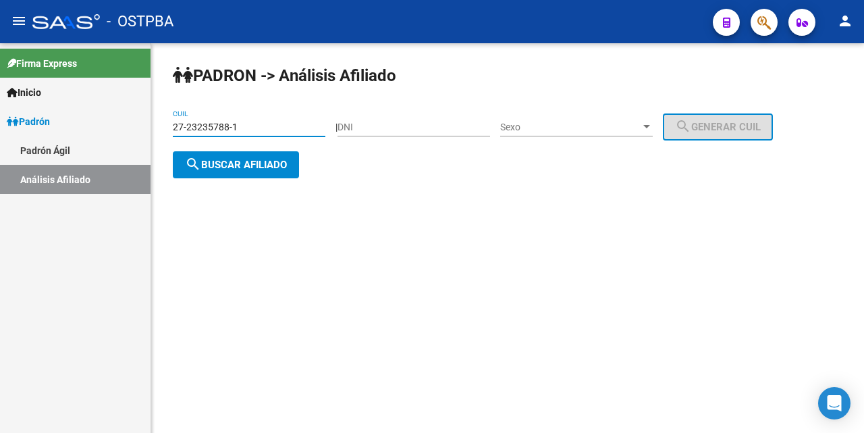
type input "27-23235788-1"
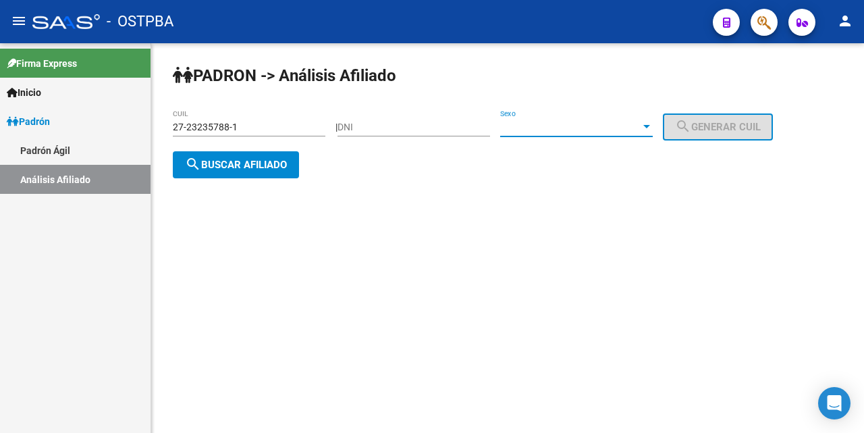
click at [653, 122] on div at bounding box center [647, 127] width 12 height 11
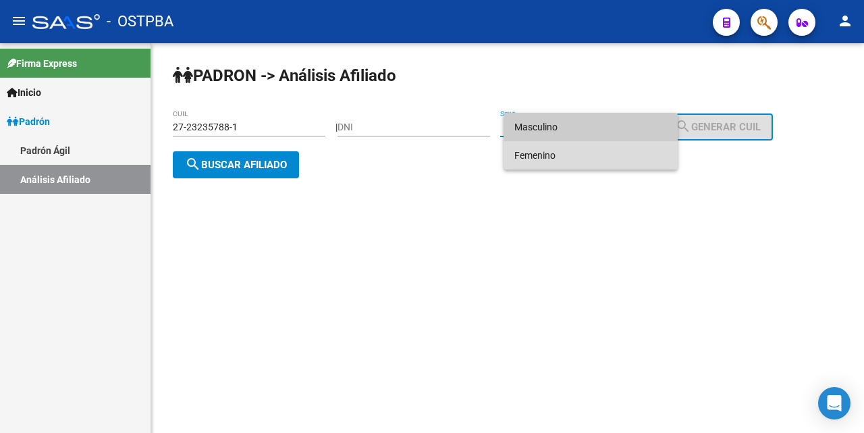
drag, startPoint x: 585, startPoint y: 153, endPoint x: 515, endPoint y: 173, distance: 72.9
click at [584, 155] on span "Femenino" at bounding box center [590, 155] width 153 height 28
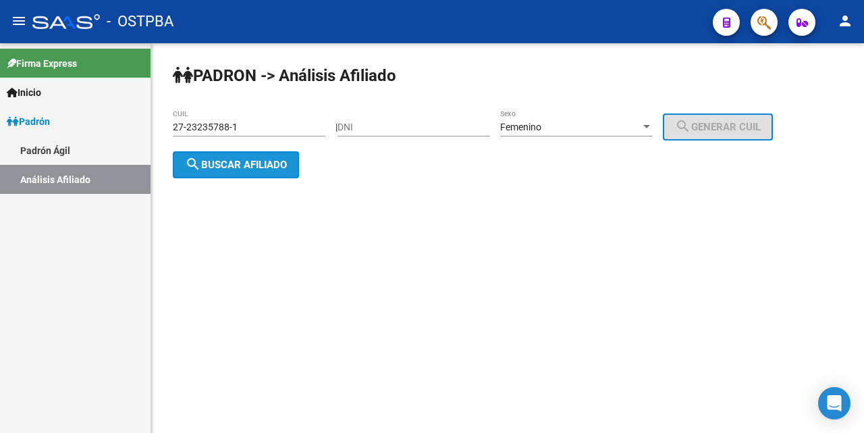
click at [280, 169] on span "search Buscar afiliado" at bounding box center [236, 165] width 102 height 12
